Goal: Transaction & Acquisition: Purchase product/service

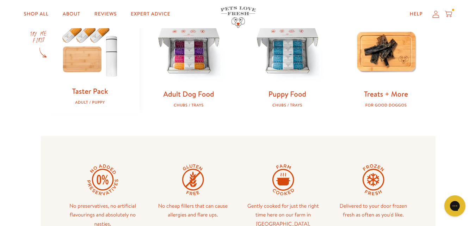
scroll to position [176, 0]
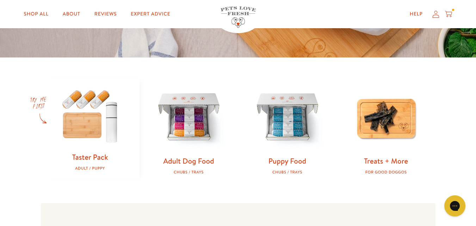
click at [98, 169] on div "Adult / Puppy" at bounding box center [90, 168] width 76 height 5
click at [93, 142] on img at bounding box center [90, 115] width 76 height 73
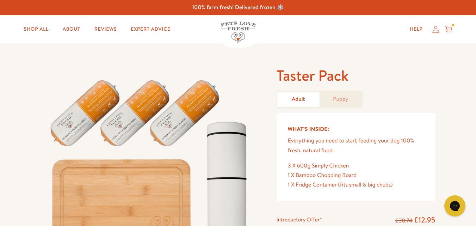
click at [346, 103] on form "Taster Pack Adult Puppy What’s Inside: Everything you need to start feeding you…" at bounding box center [356, 180] width 159 height 228
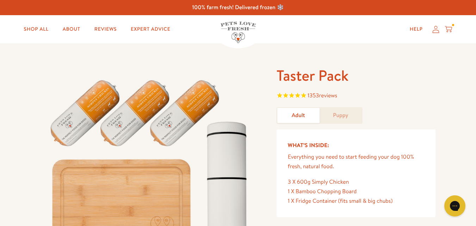
click at [344, 115] on link "Puppy" at bounding box center [341, 115] width 42 height 15
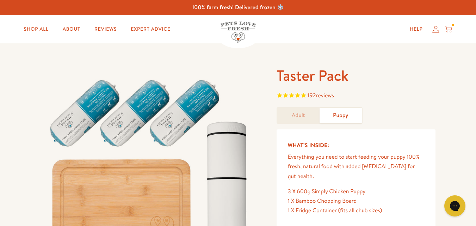
click at [450, 29] on icon at bounding box center [448, 29] width 7 height 8
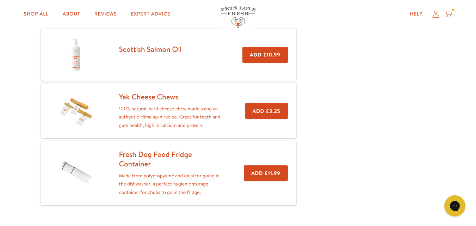
scroll to position [141, 0]
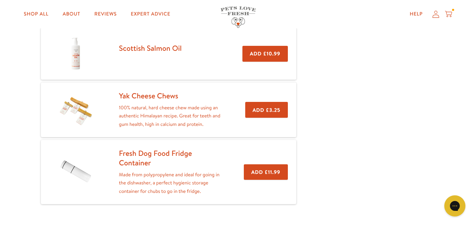
click at [260, 110] on button "Add £3.25" at bounding box center [266, 110] width 43 height 16
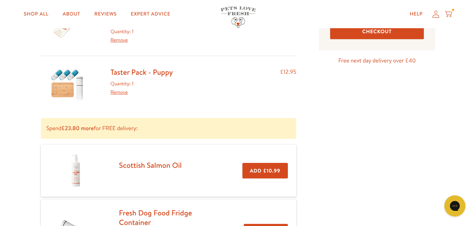
scroll to position [25, 0]
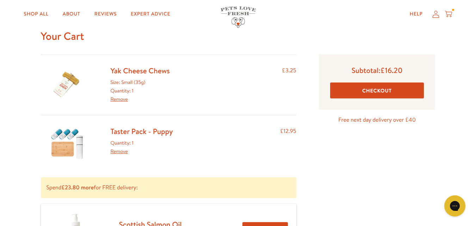
click at [388, 92] on button "Checkout" at bounding box center [377, 90] width 94 height 16
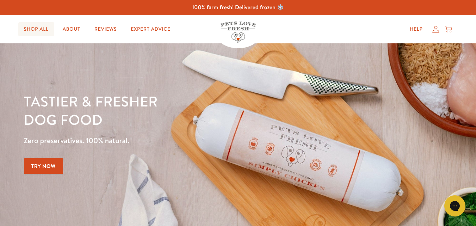
click at [25, 29] on link "Shop All" at bounding box center [36, 29] width 36 height 14
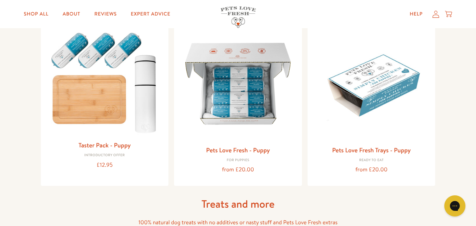
scroll to position [317, 0]
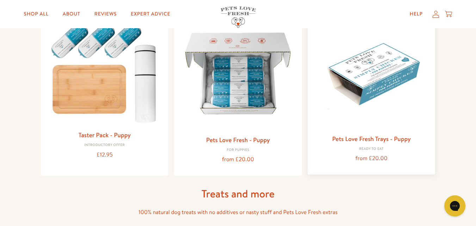
click at [350, 122] on img at bounding box center [371, 72] width 117 height 117
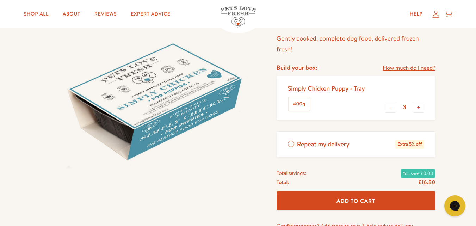
scroll to position [70, 0]
